Goal: Task Accomplishment & Management: Manage account settings

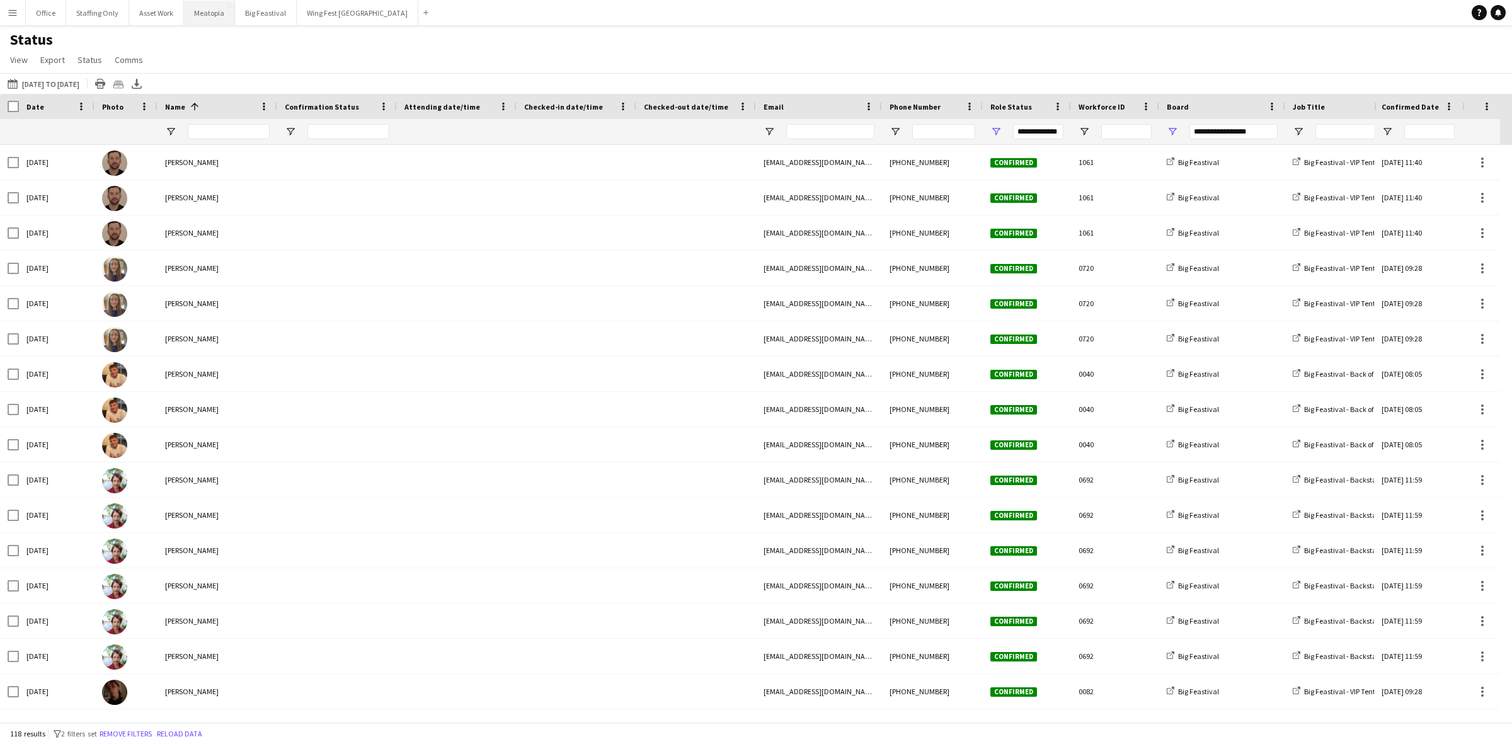
click at [214, 19] on button "Meatopia Close" at bounding box center [209, 13] width 51 height 25
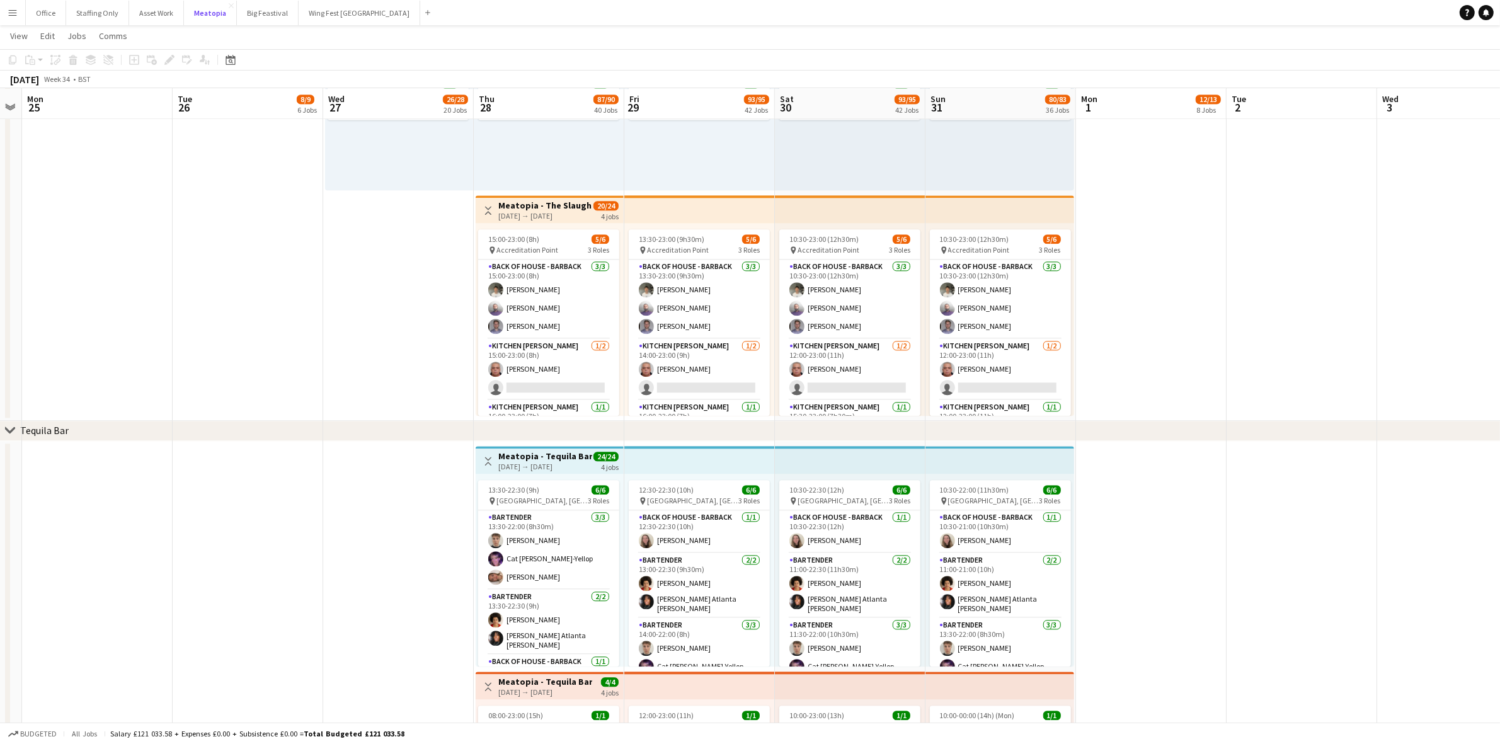
scroll to position [3702, 0]
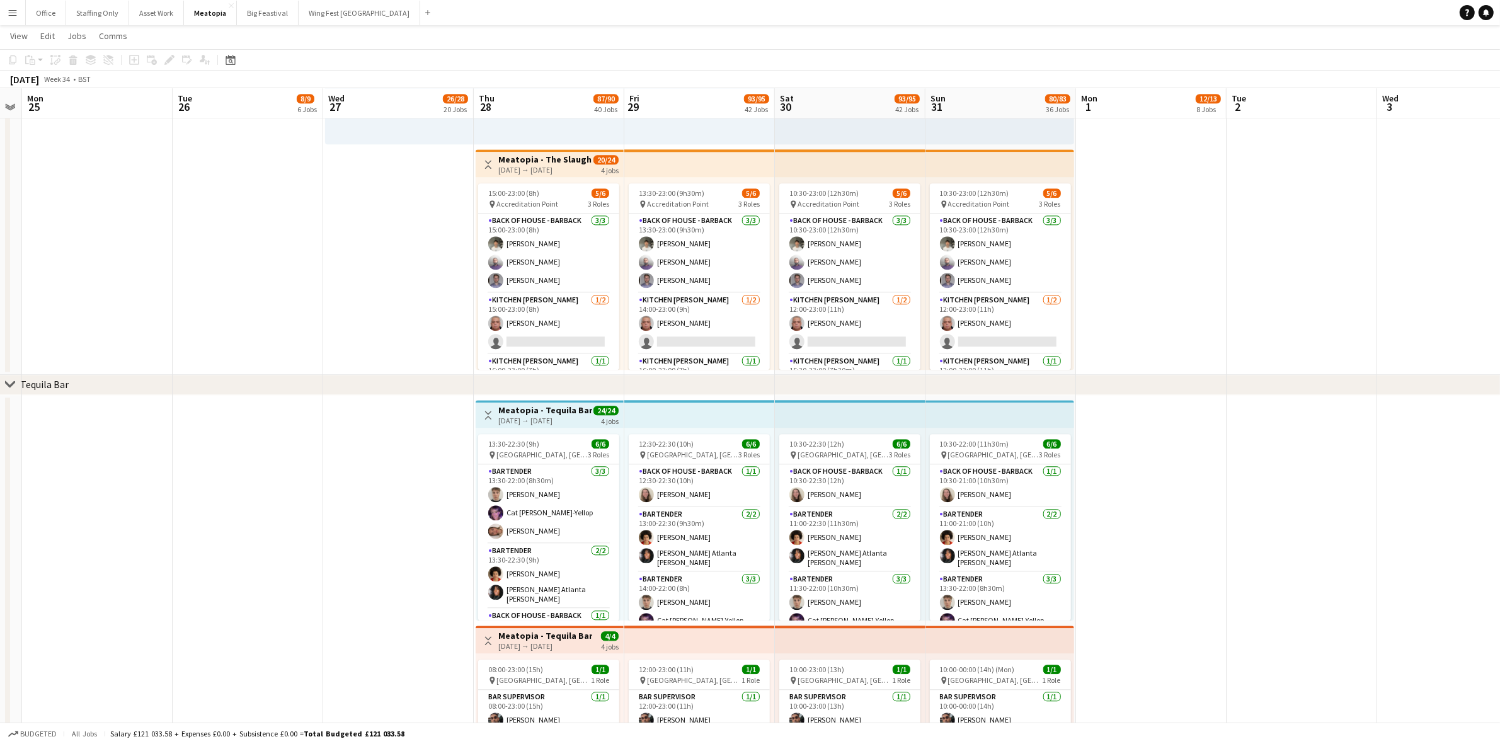
click at [527, 164] on h3 "Meatopia - The Slaughterhouse BOH" at bounding box center [545, 159] width 94 height 11
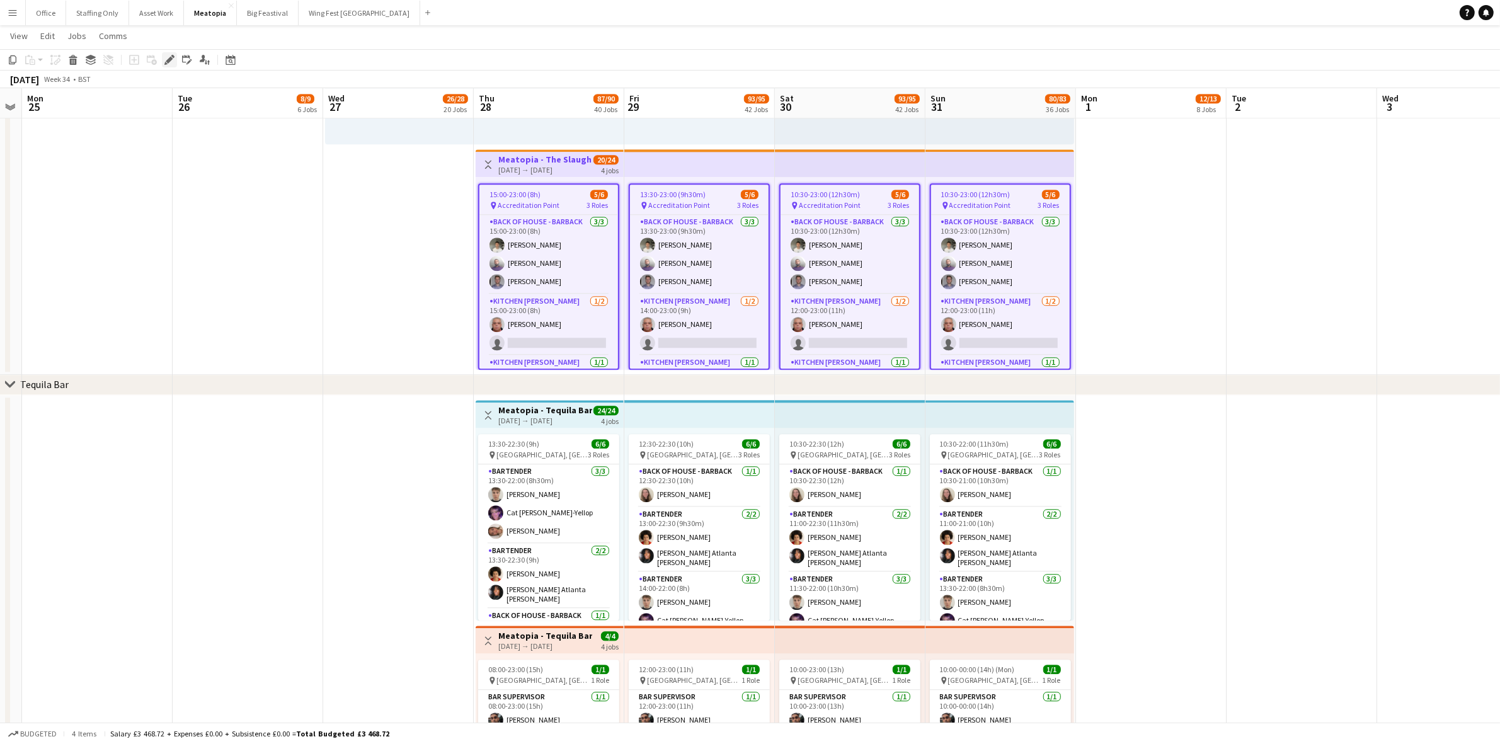
click at [166, 64] on icon at bounding box center [165, 63] width 3 height 3
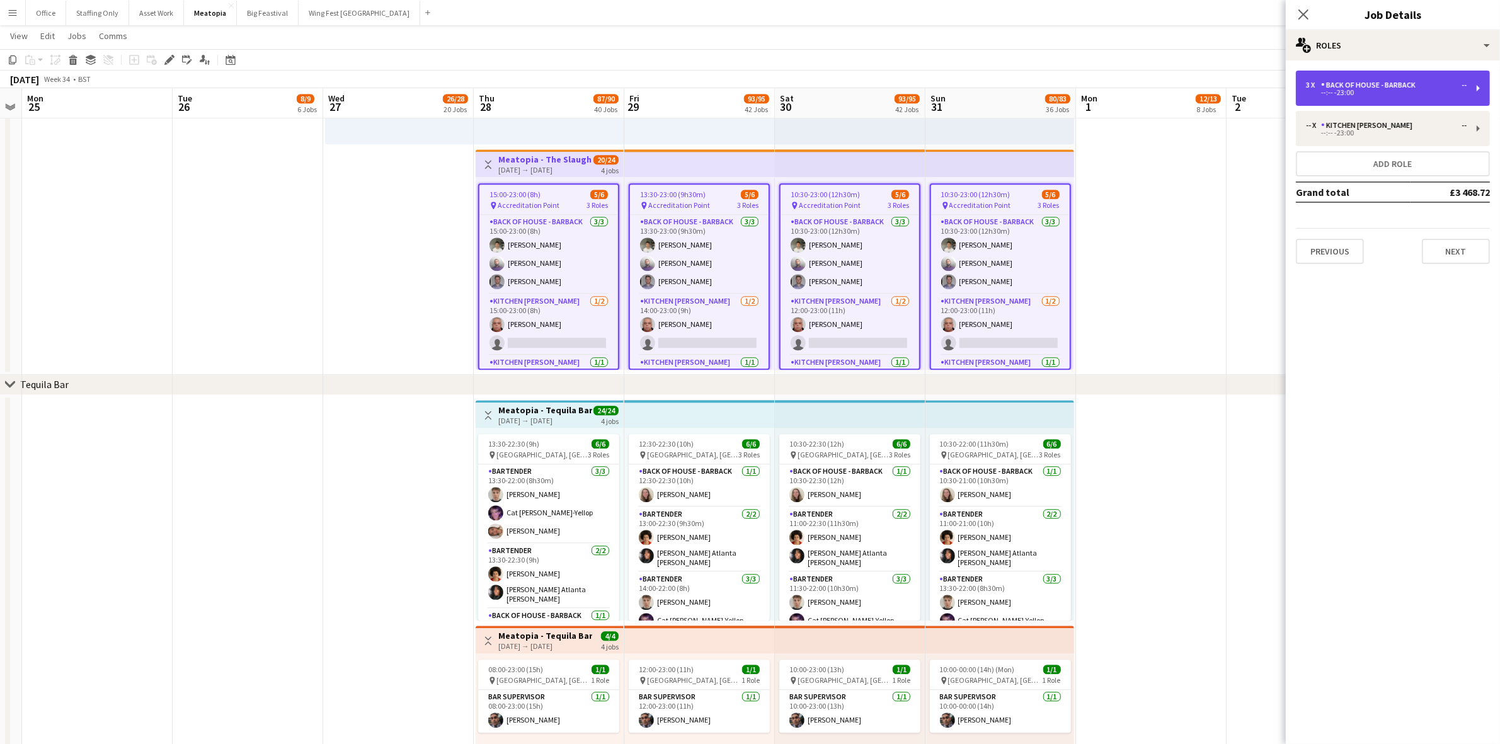
click at [1352, 92] on div "--:-- -23:00" at bounding box center [1386, 92] width 161 height 6
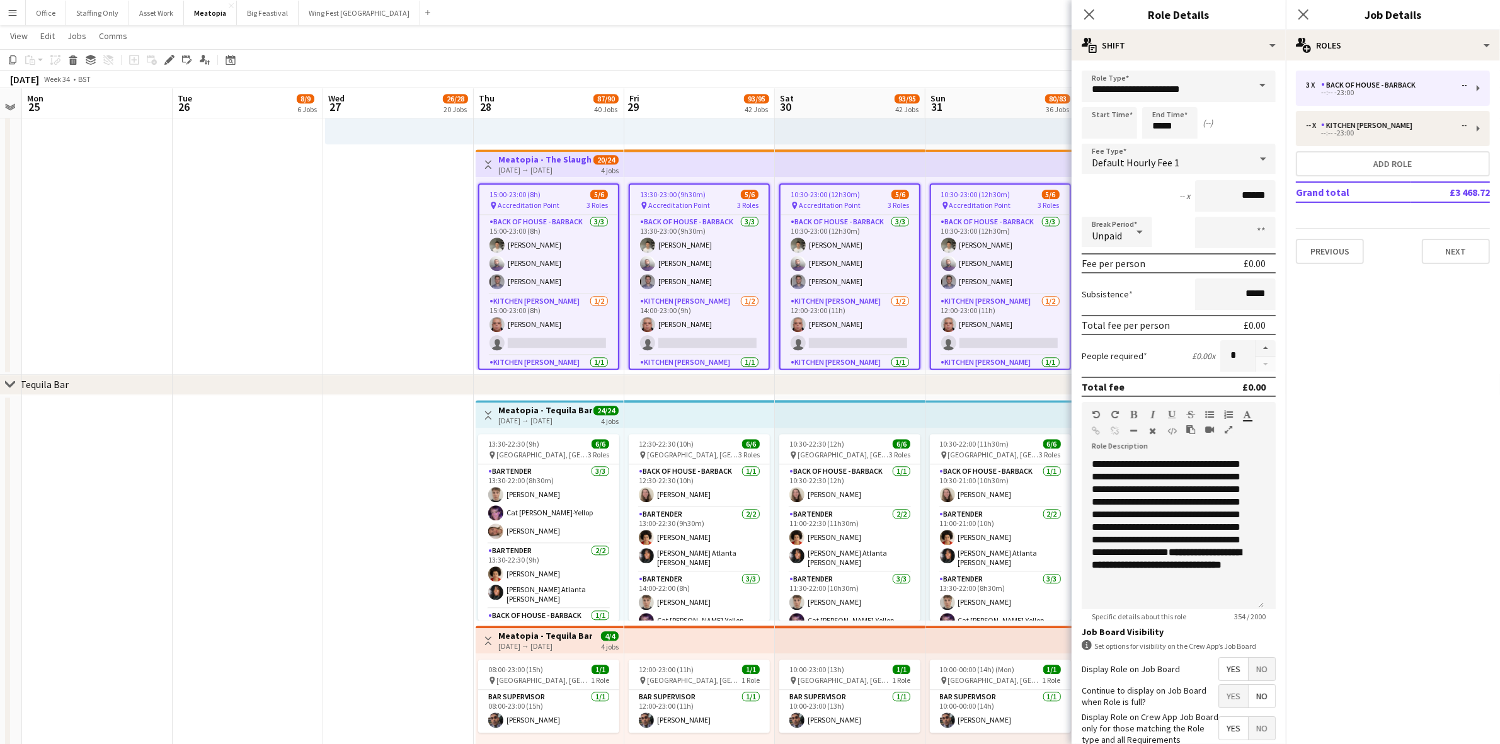
click at [1257, 361] on div at bounding box center [1265, 356] width 21 height 32
click at [549, 196] on div "15:00-23:00 (8h) 5/6" at bounding box center [548, 194] width 139 height 9
type input "*****"
type input "****"
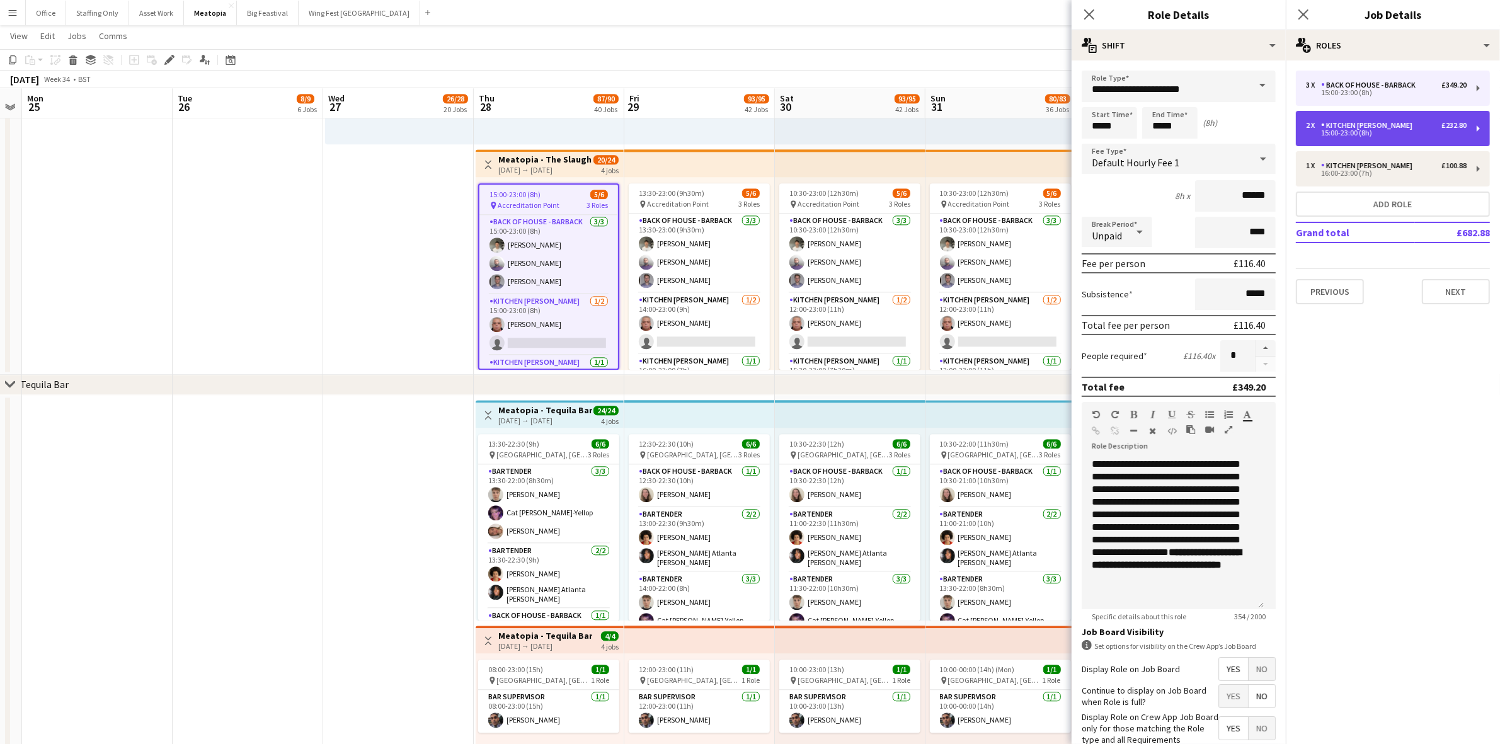
click at [1380, 136] on div "2 x Kitchen [PERSON_NAME] £232.80 15:00-23:00 (8h)" at bounding box center [1393, 128] width 194 height 35
type input "**********"
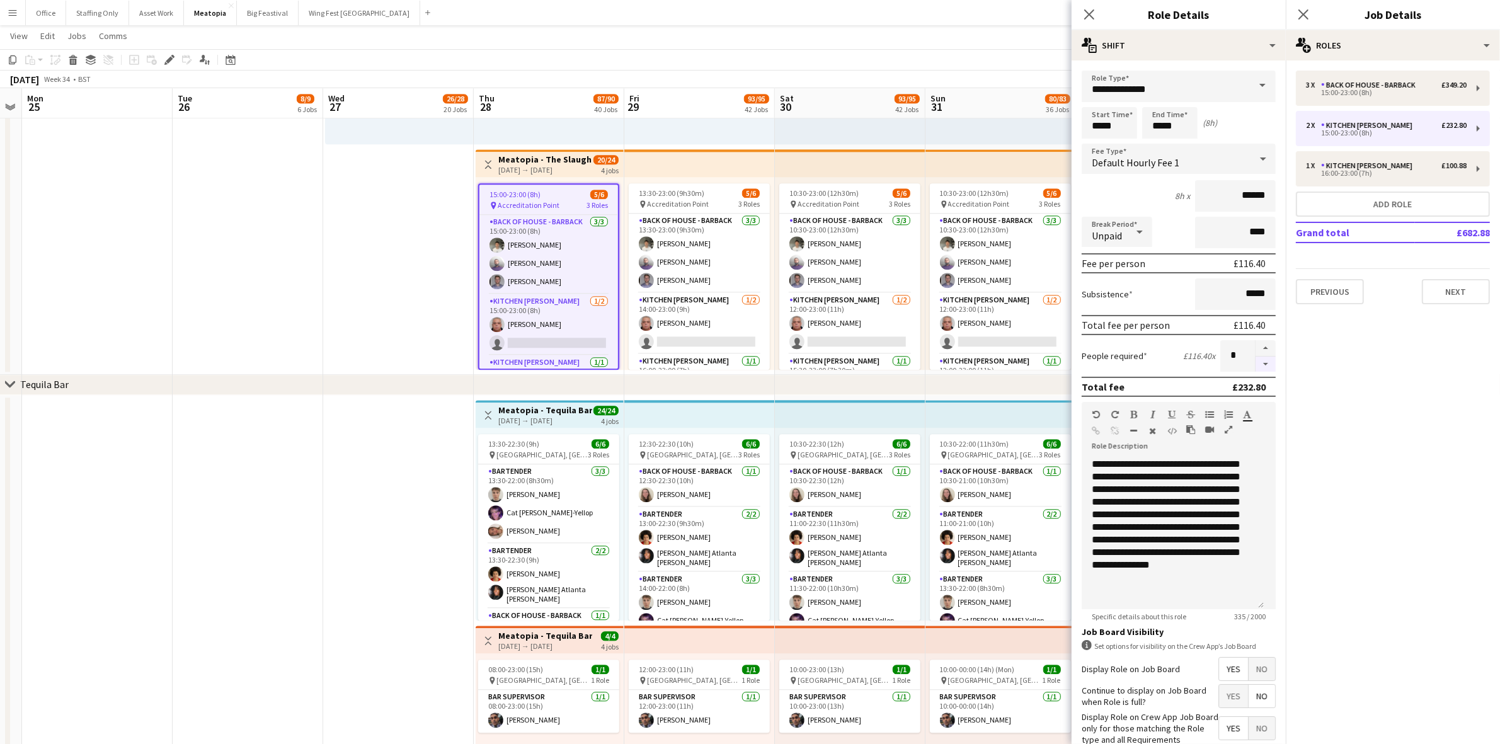
click at [1256, 361] on button "button" at bounding box center [1266, 365] width 20 height 16
type input "*"
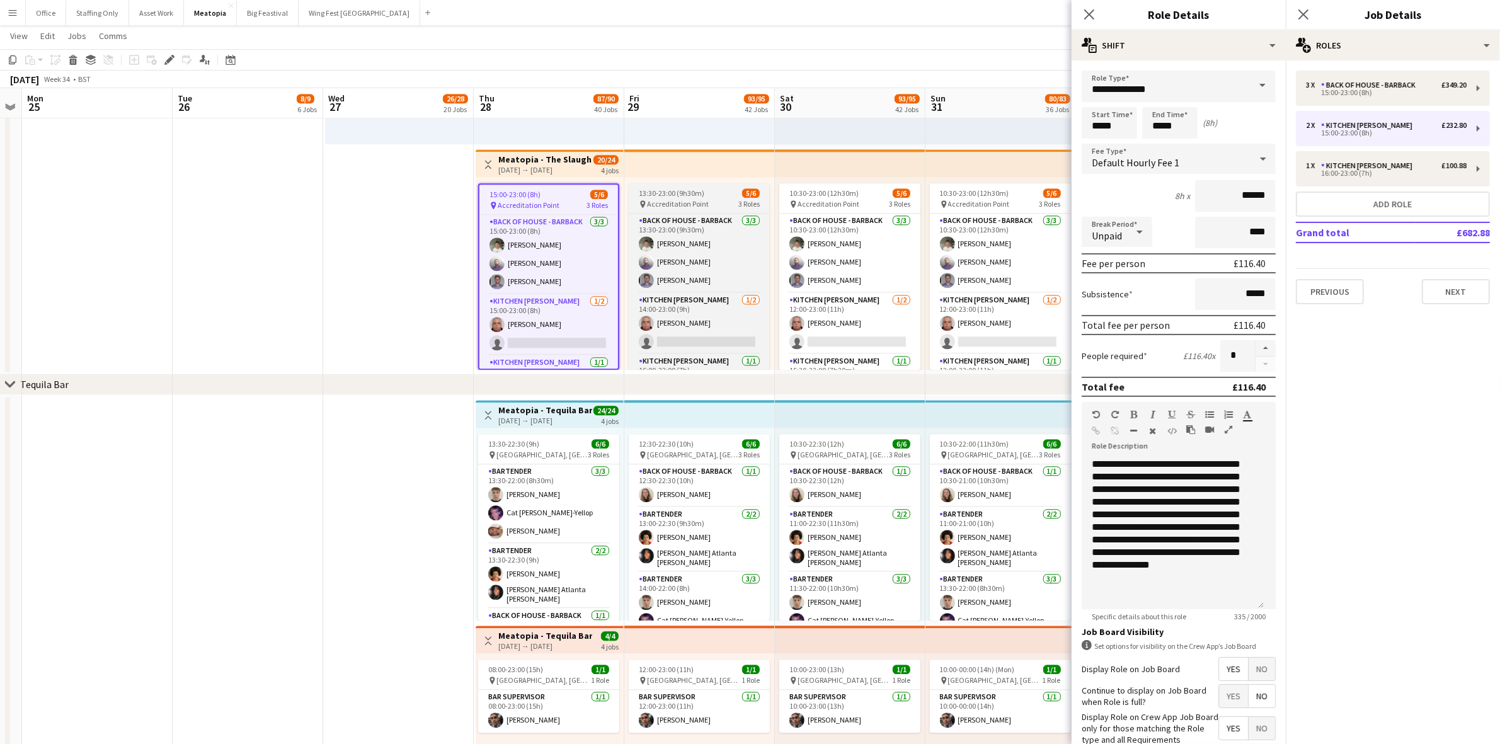
click at [691, 190] on span "13:30-23:00 (9h30m)" at bounding box center [672, 192] width 66 height 9
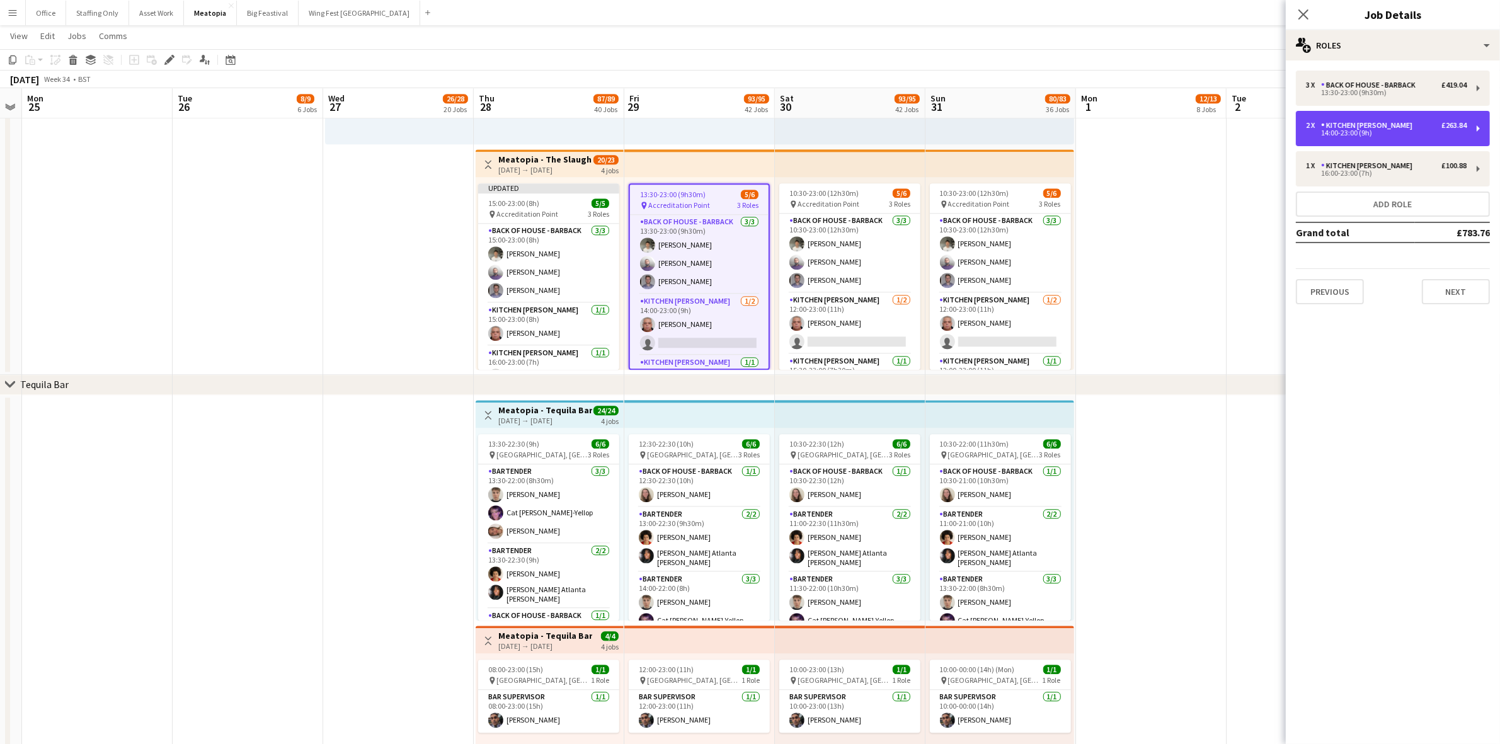
click at [1340, 133] on div "14:00-23:00 (9h)" at bounding box center [1386, 133] width 161 height 6
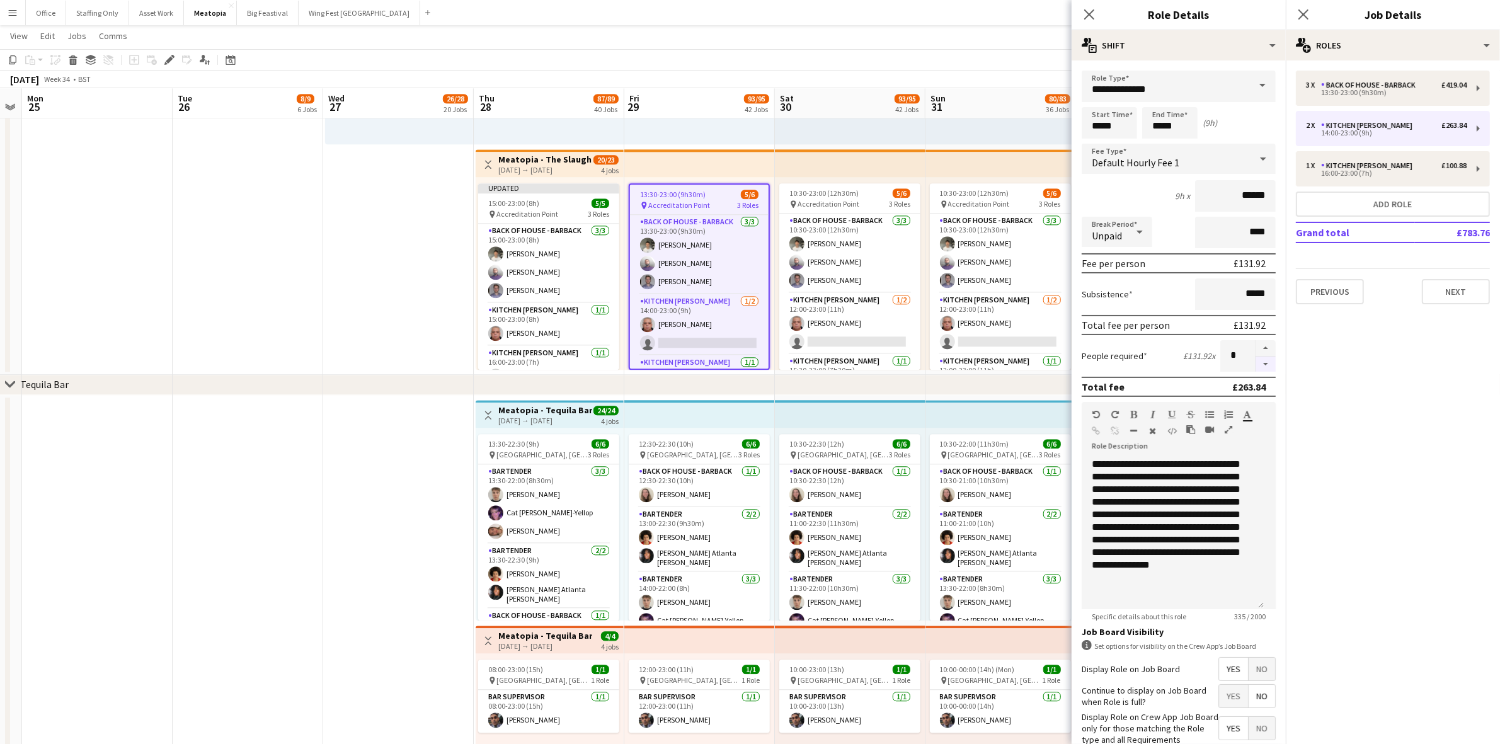
click at [1256, 360] on button "button" at bounding box center [1266, 365] width 20 height 16
type input "*"
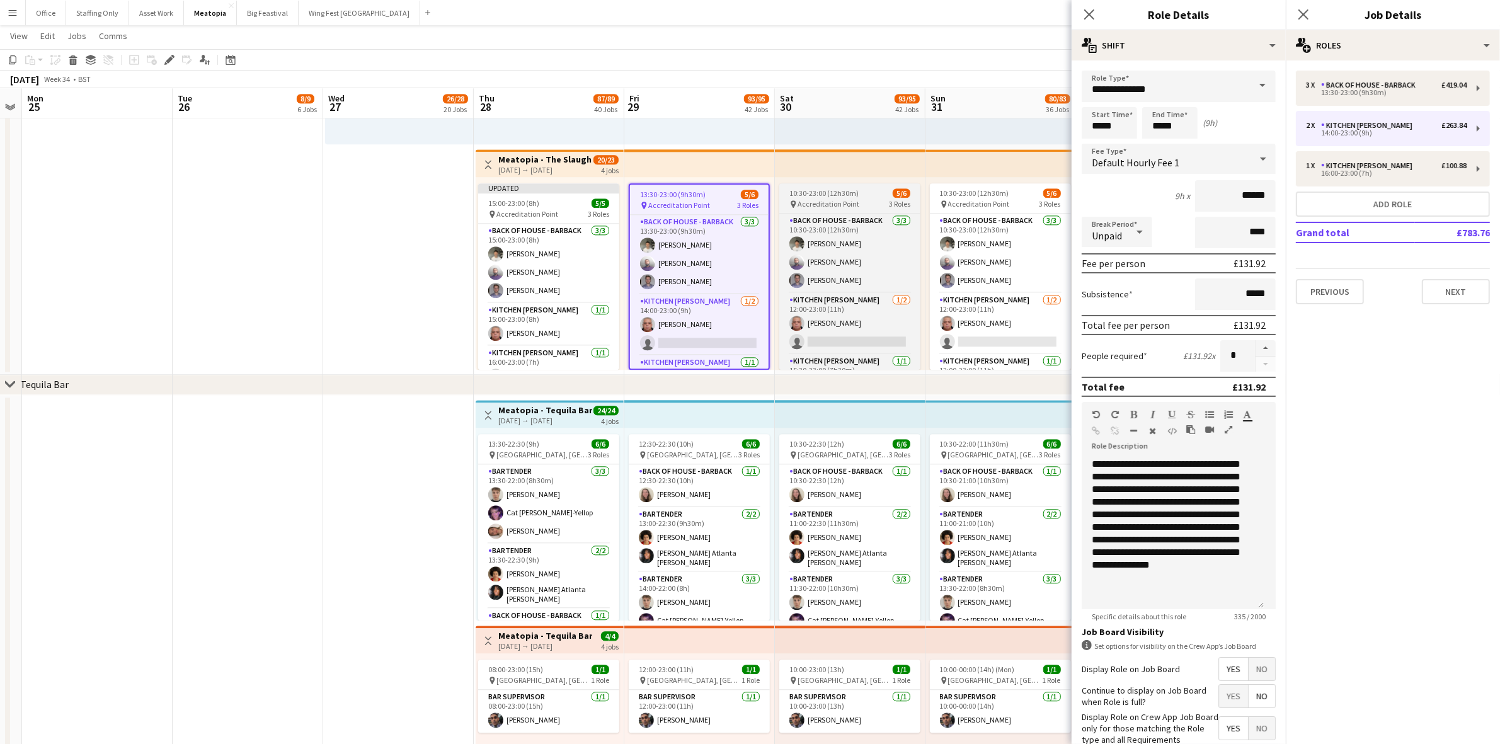
click at [851, 197] on span "10:30-23:00 (12h30m)" at bounding box center [823, 192] width 69 height 9
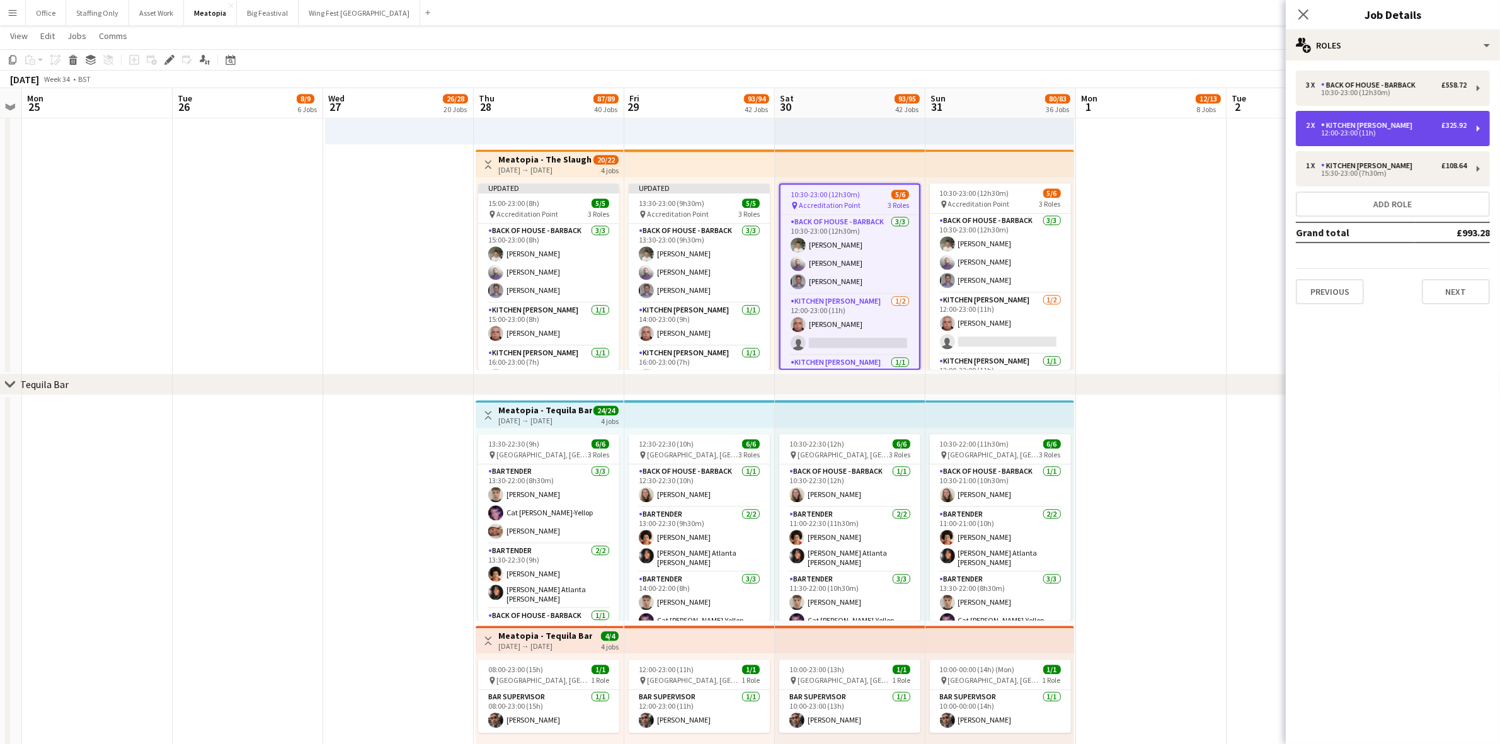
click at [1364, 129] on div "Kitchen [PERSON_NAME]" at bounding box center [1369, 125] width 96 height 9
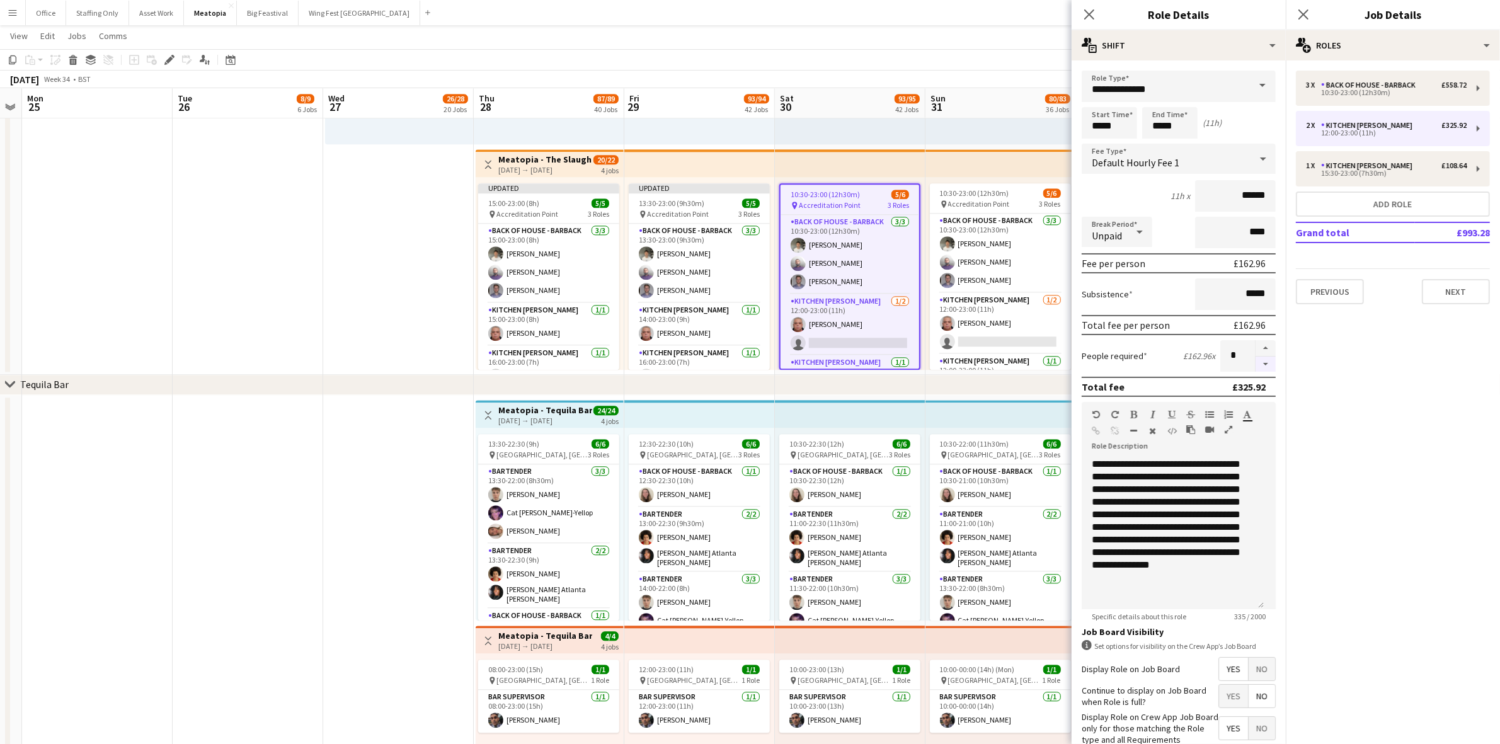
click at [1258, 362] on button "button" at bounding box center [1266, 365] width 20 height 16
type input "*"
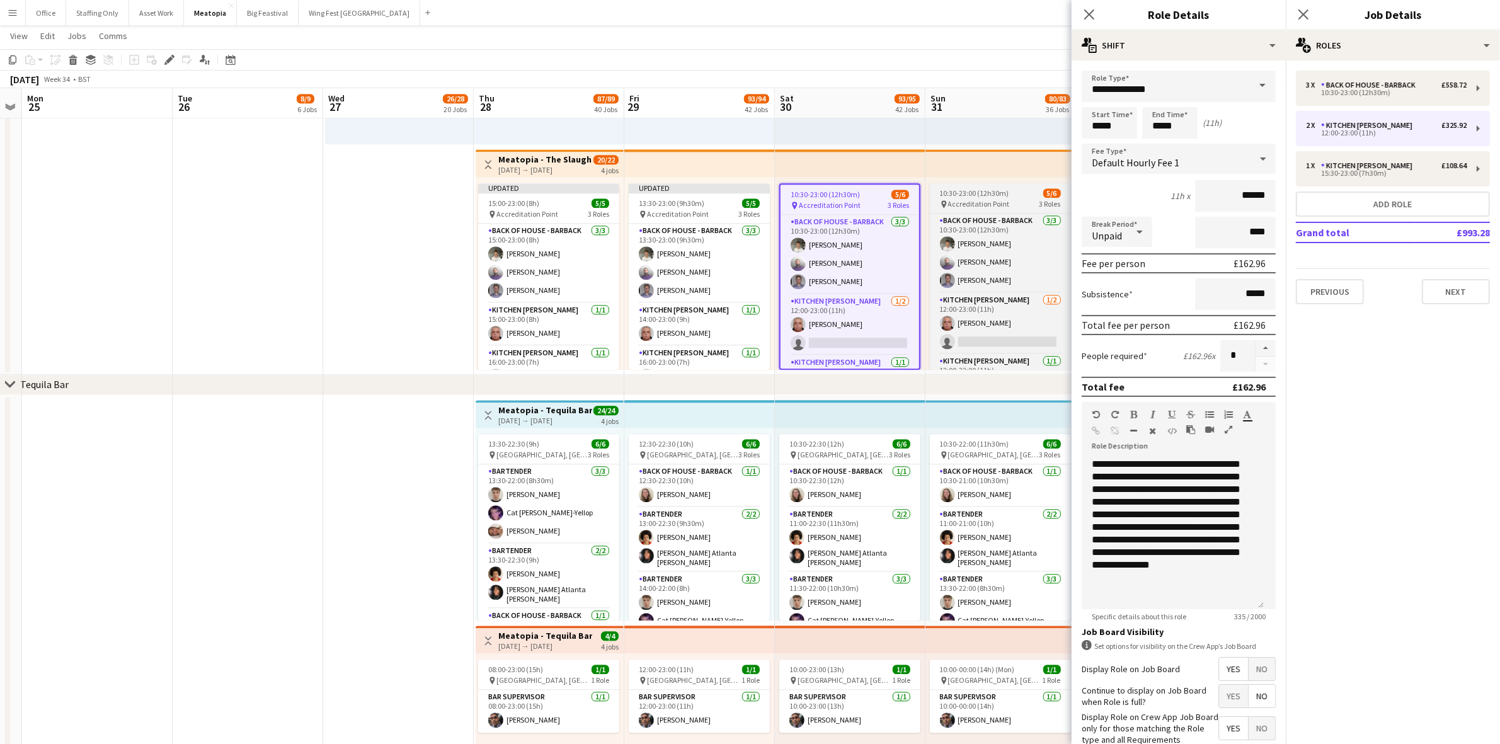
click at [994, 194] on span "10:30-23:00 (12h30m)" at bounding box center [974, 192] width 69 height 9
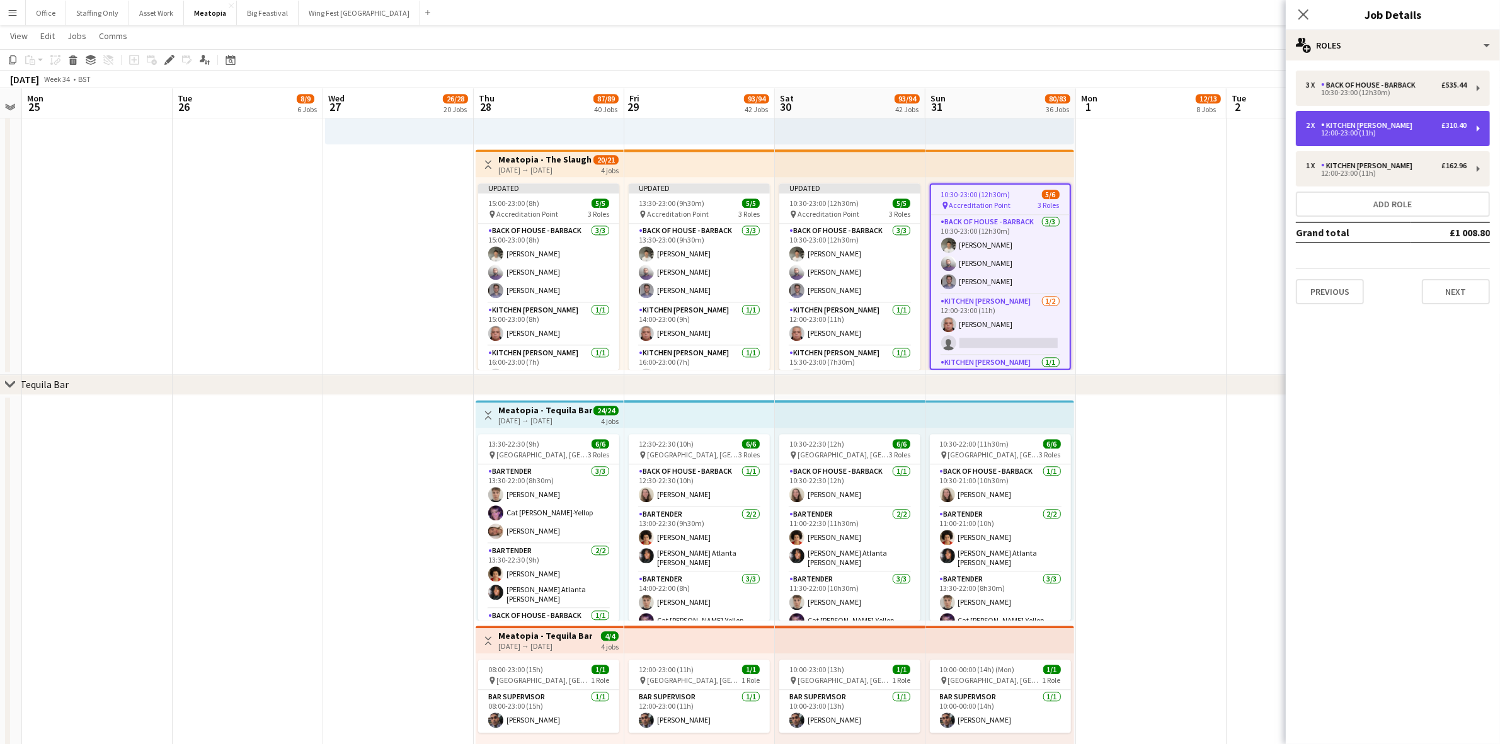
click at [1394, 133] on div "12:00-23:00 (11h)" at bounding box center [1386, 133] width 161 height 6
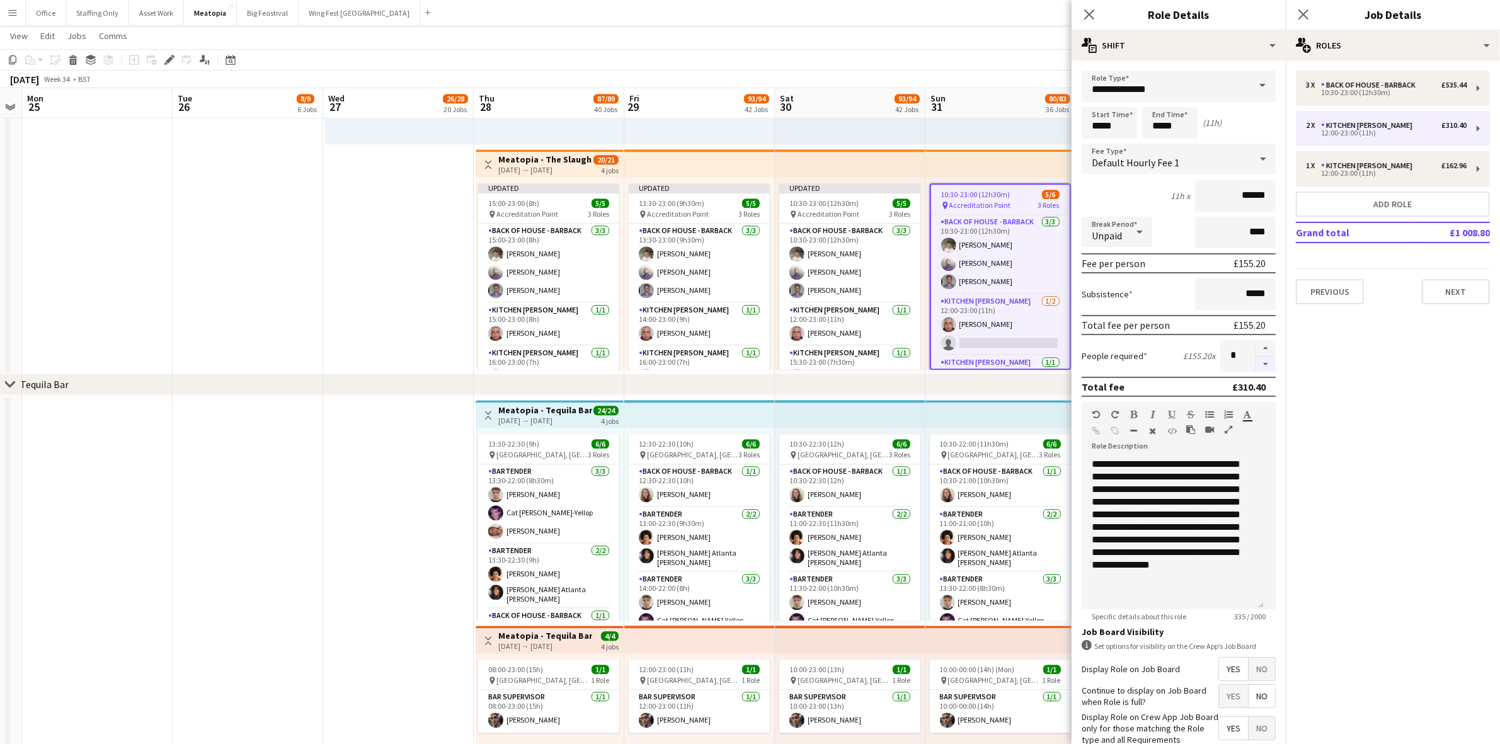
click at [1256, 363] on button "button" at bounding box center [1266, 365] width 20 height 16
type input "*"
click at [1308, 13] on icon "Close pop-in" at bounding box center [1303, 14] width 12 height 12
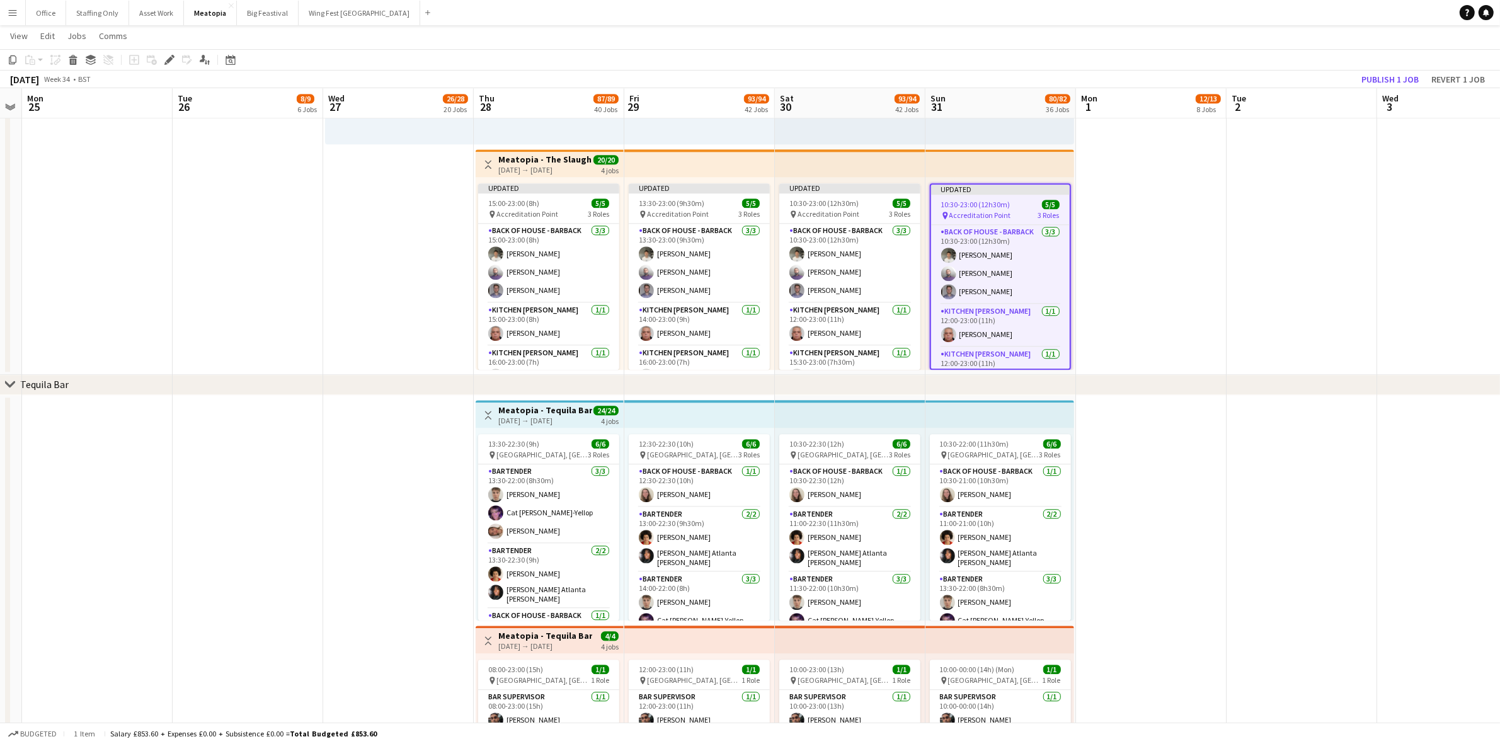
click at [1175, 282] on app-date-cell at bounding box center [1151, 147] width 151 height 456
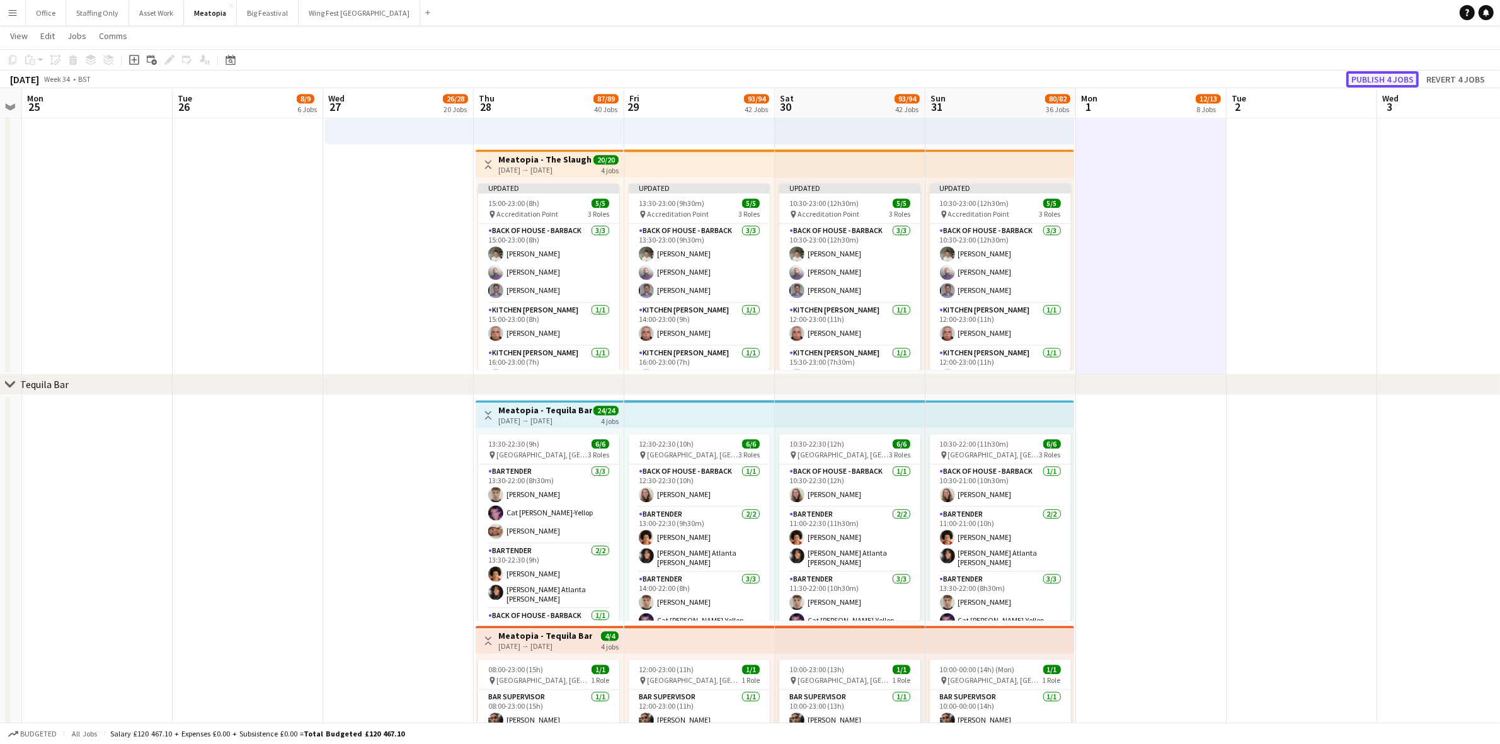
click at [1371, 77] on button "Publish 4 jobs" at bounding box center [1382, 79] width 72 height 16
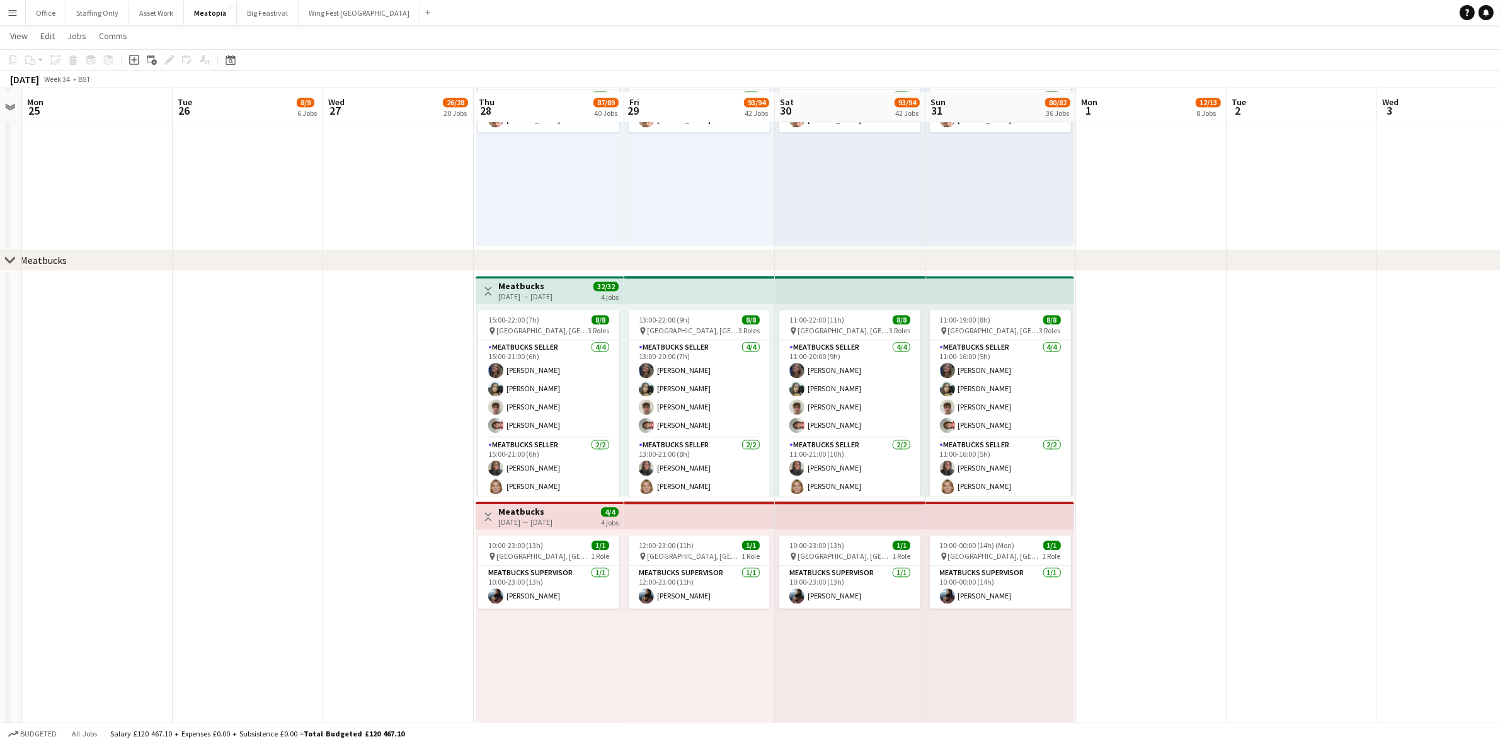
scroll to position [9695, 0]
drag, startPoint x: 252, startPoint y: 17, endPoint x: 243, endPoint y: 13, distance: 9.6
click at [252, 17] on button "Big Feastival Close" at bounding box center [268, 13] width 62 height 25
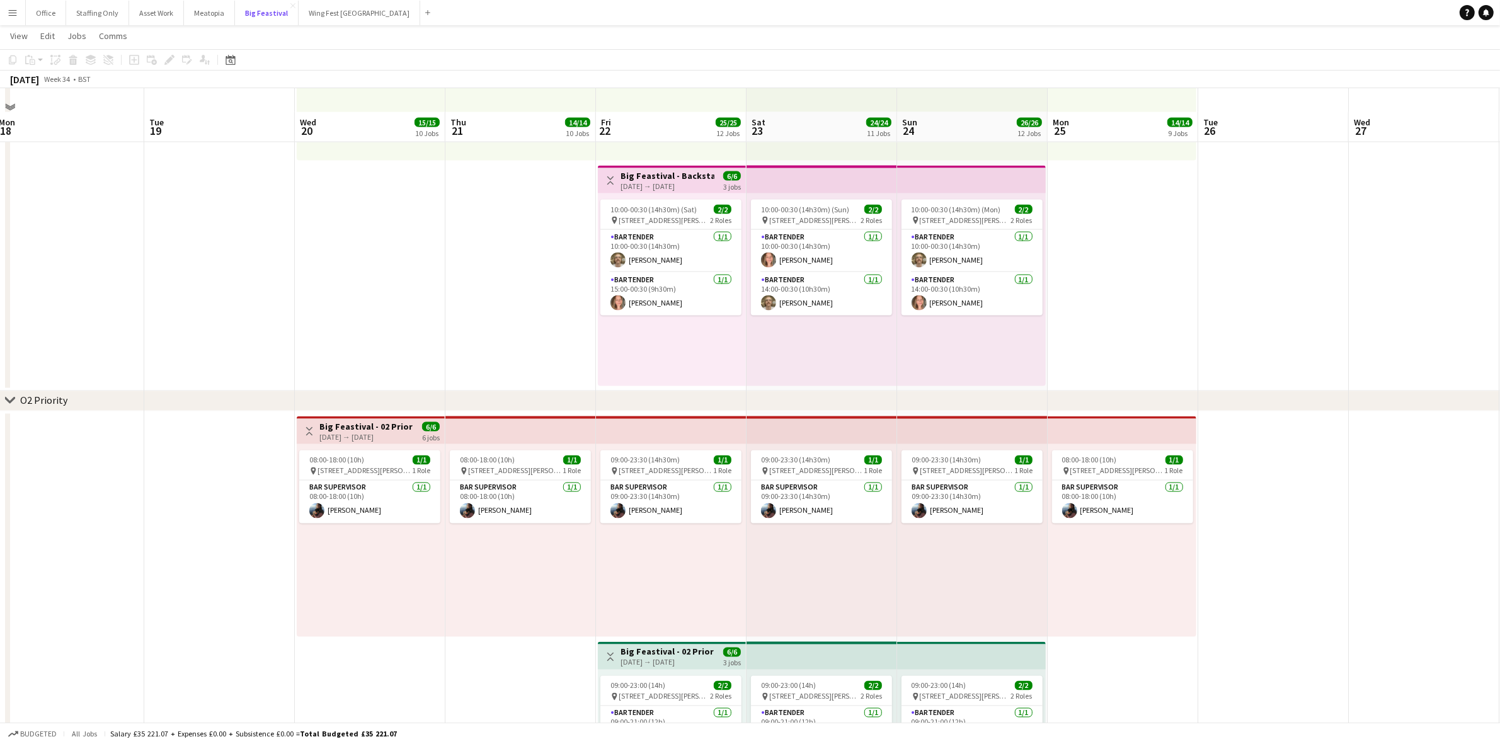
scroll to position [2743, 0]
